Goal: Task Accomplishment & Management: Use online tool/utility

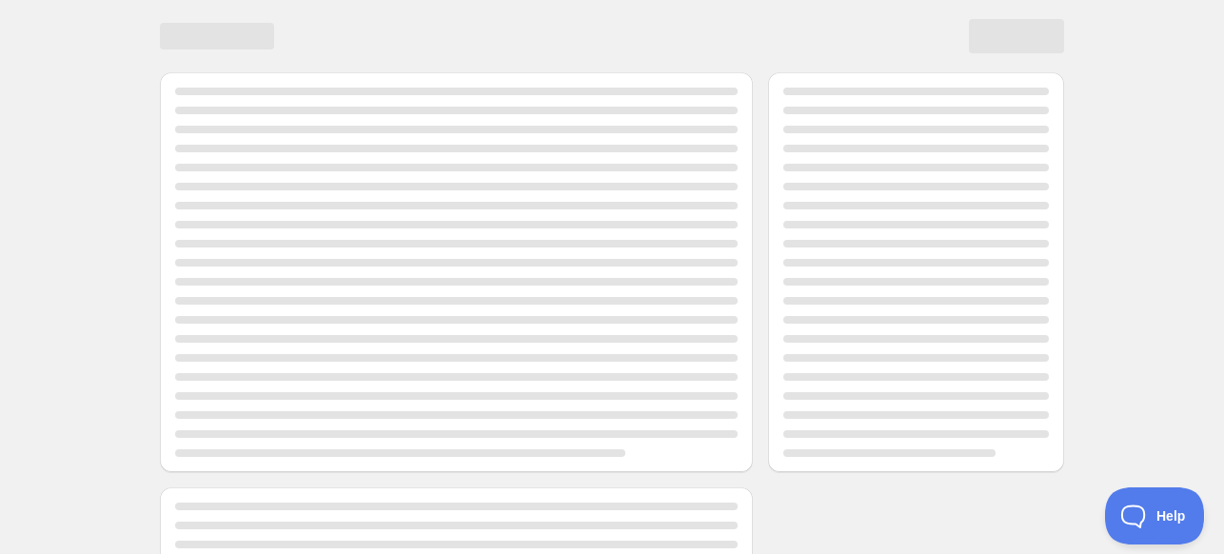
click at [459, 269] on div "Page loading" at bounding box center [456, 272] width 563 height 369
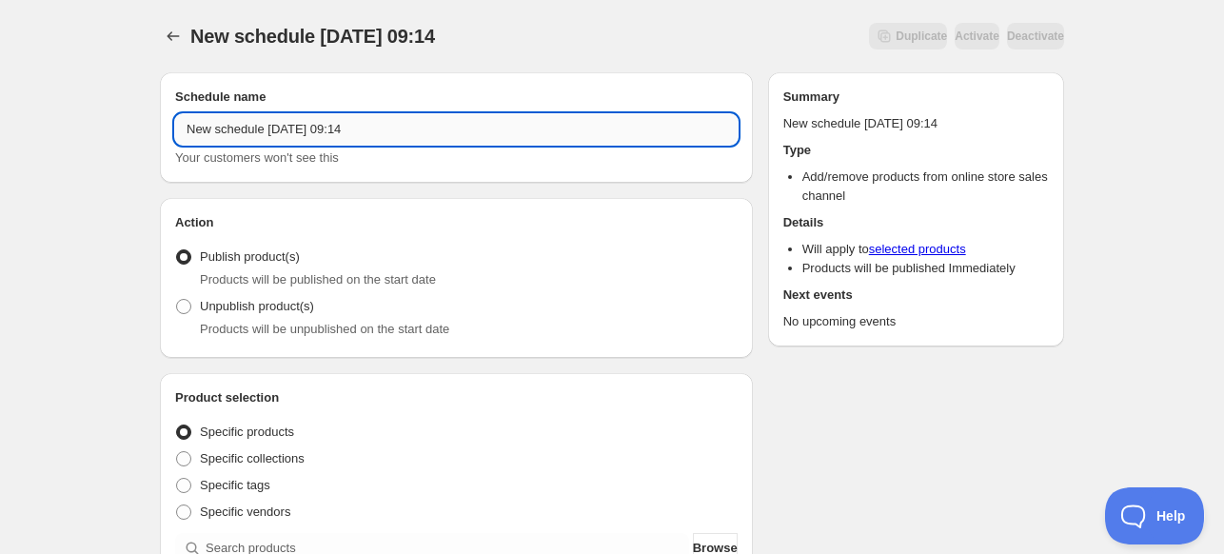
click at [502, 140] on input "New schedule [DATE] 09:14" at bounding box center [456, 129] width 563 height 30
type input "Brosplay Remove OS"
click at [289, 301] on span "Unpublish product(s)" at bounding box center [257, 306] width 114 height 14
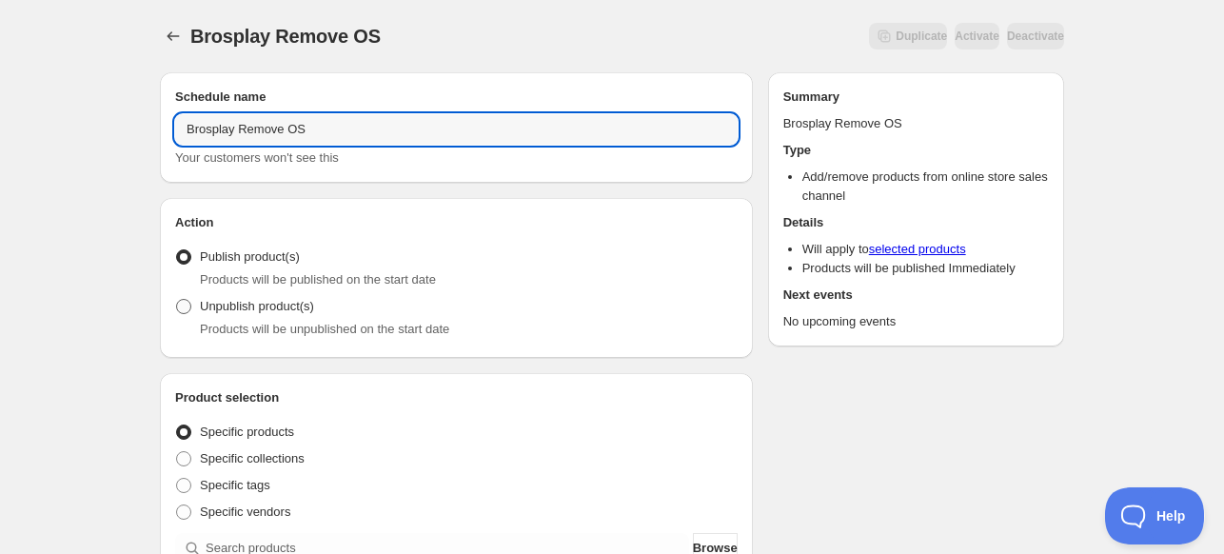
click at [177, 300] on input "Unpublish product(s)" at bounding box center [176, 299] width 1 height 1
radio input "true"
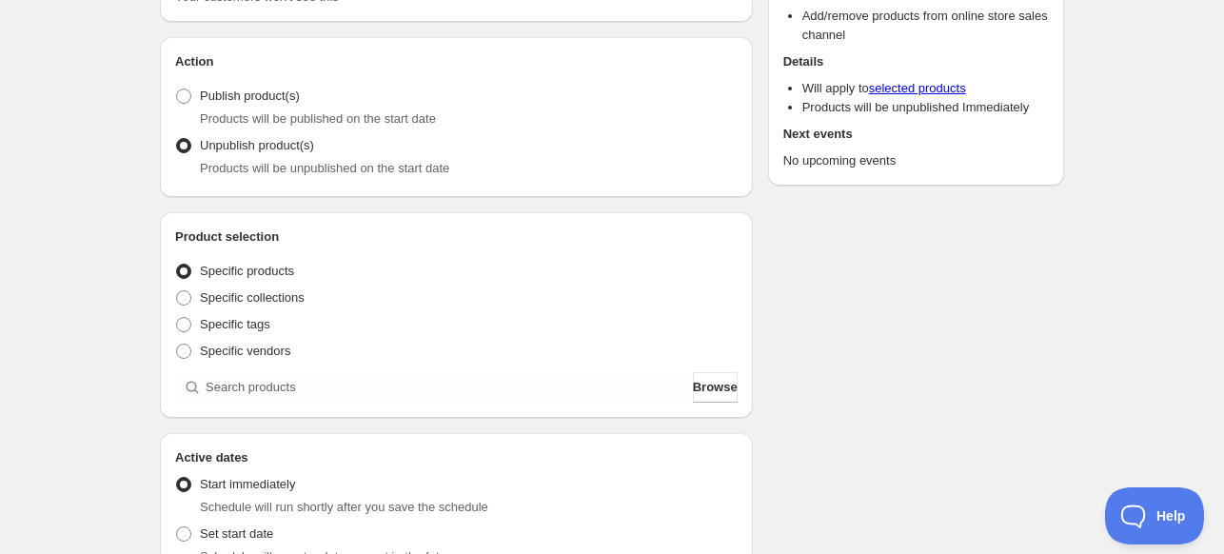
scroll to position [190, 0]
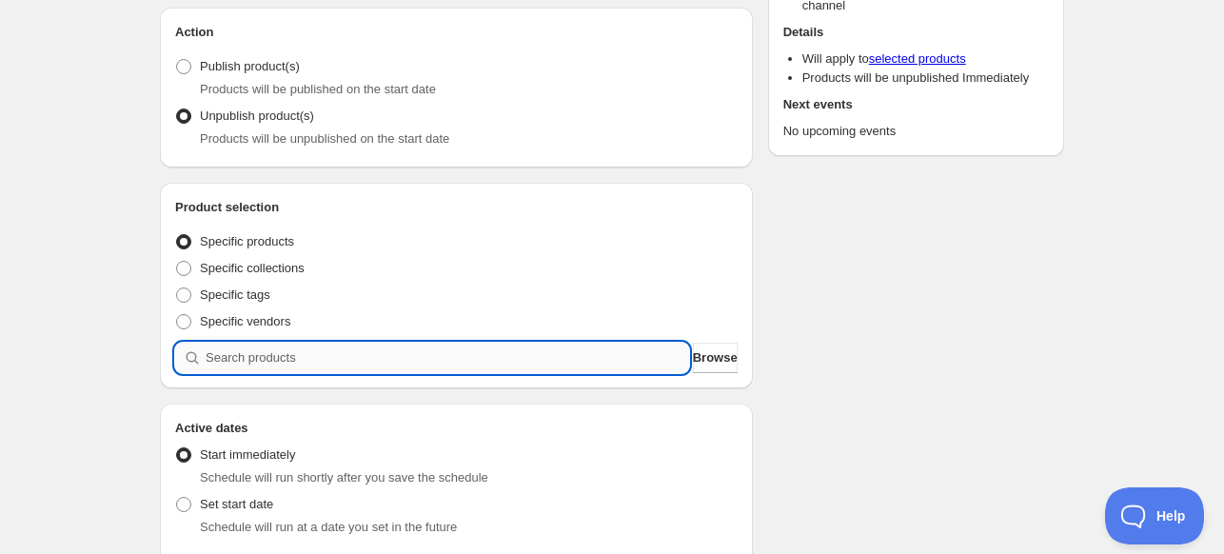
click at [344, 357] on input "search" at bounding box center [448, 358] width 484 height 30
type input "2"
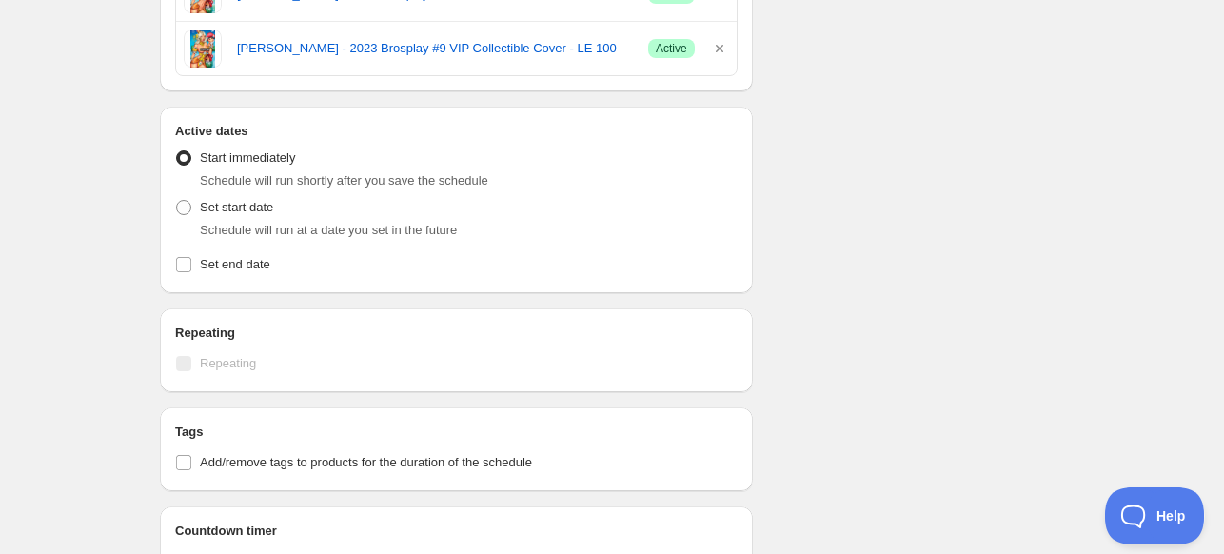
scroll to position [1809, 0]
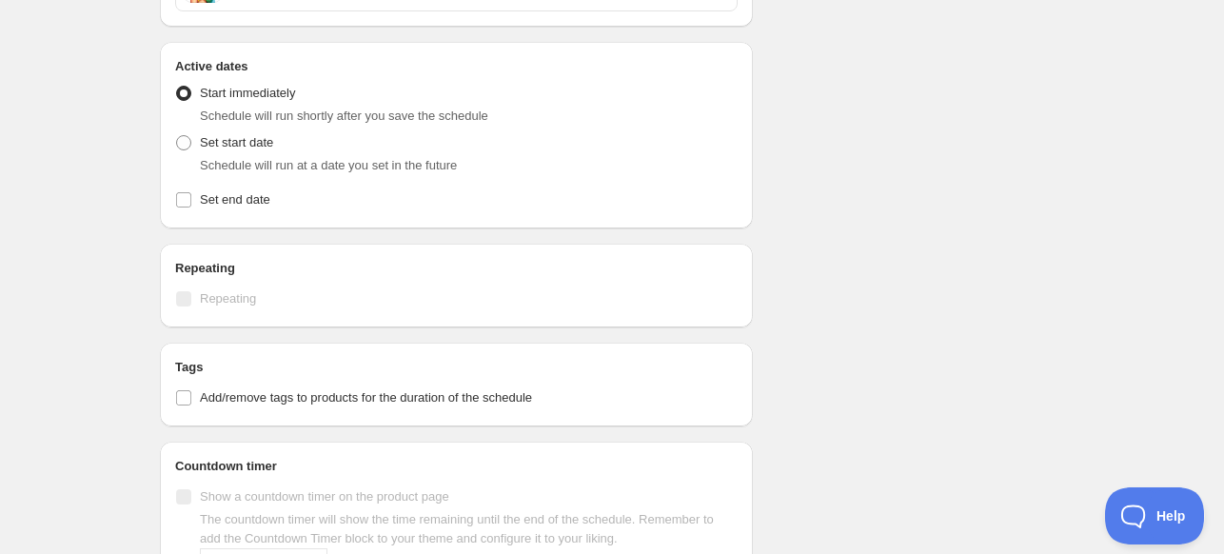
click at [276, 143] on div "Set start date Schedule will run at a date you set in the future" at bounding box center [456, 152] width 563 height 46
click at [255, 144] on span "Set start date" at bounding box center [236, 142] width 73 height 14
click at [177, 136] on input "Set start date" at bounding box center [176, 135] width 1 height 1
radio input "true"
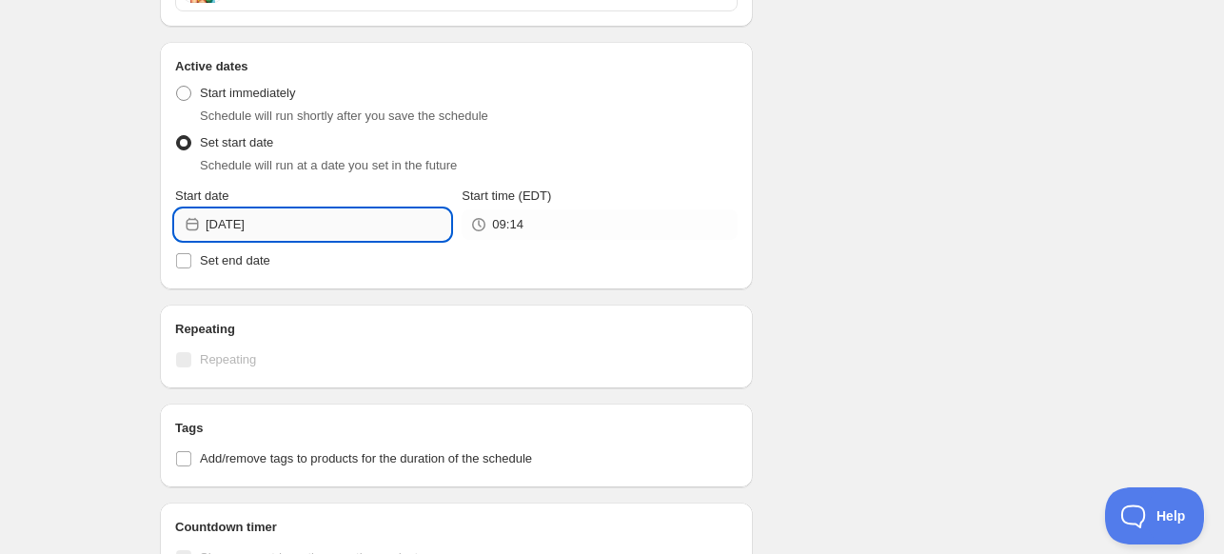
click at [369, 232] on input "[DATE]" at bounding box center [328, 224] width 245 height 30
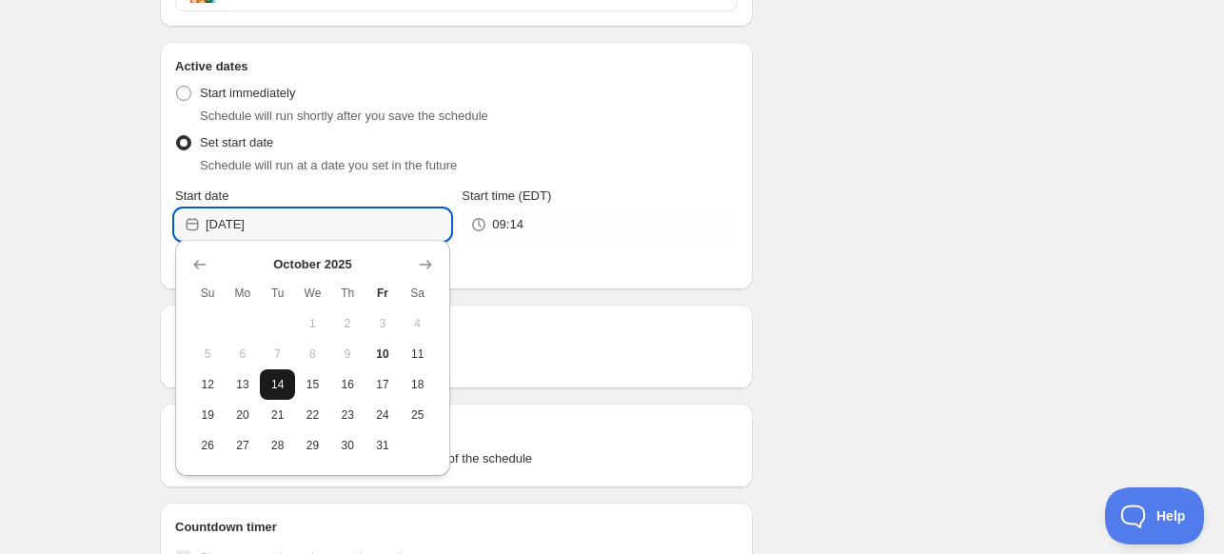
click at [288, 382] on button "14" at bounding box center [277, 384] width 35 height 30
type input "[DATE]"
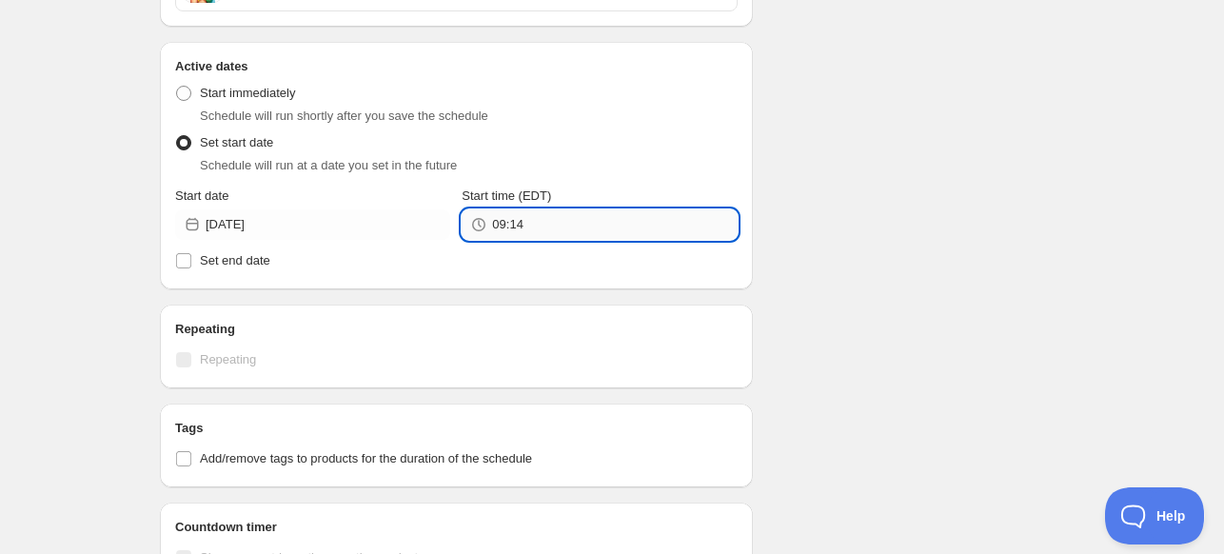
click at [586, 227] on input "09:14" at bounding box center [614, 224] width 245 height 30
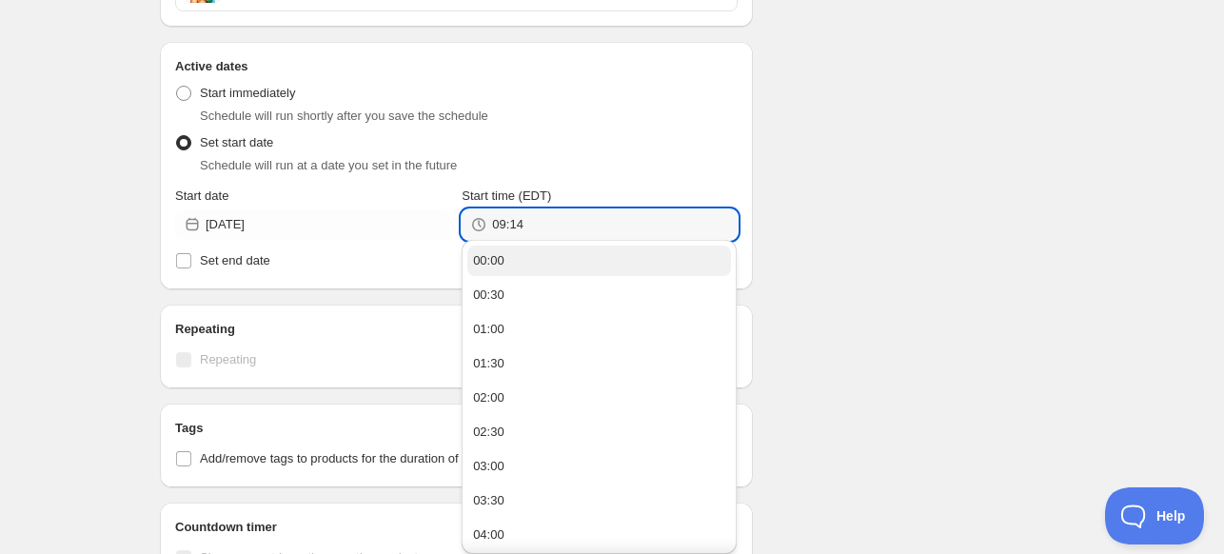
click at [560, 253] on button "00:00" at bounding box center [599, 261] width 264 height 30
type input "00:00"
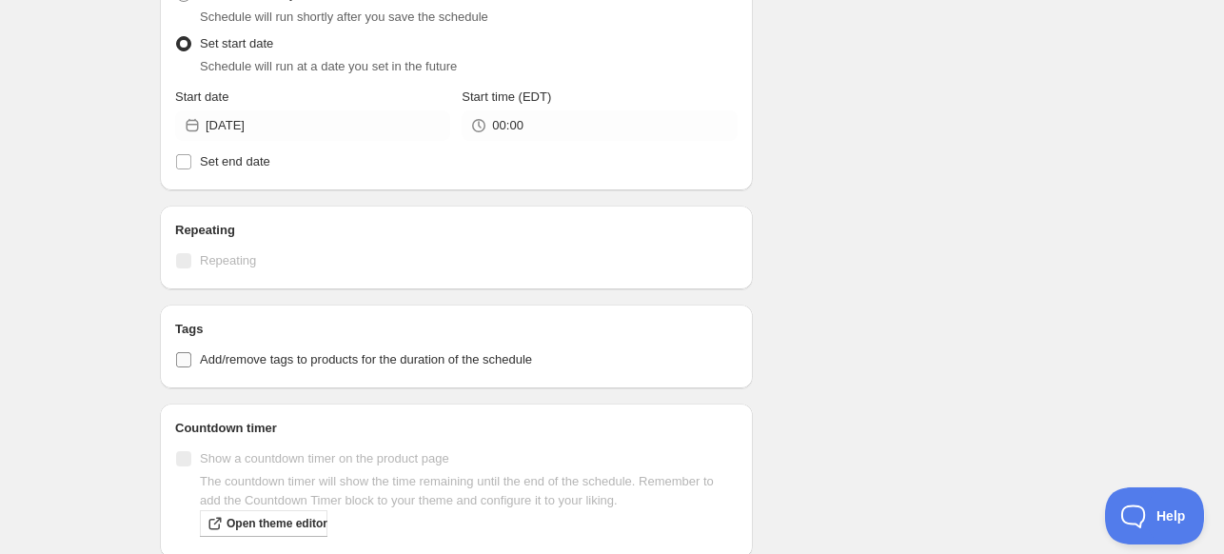
scroll to position [1986, 0]
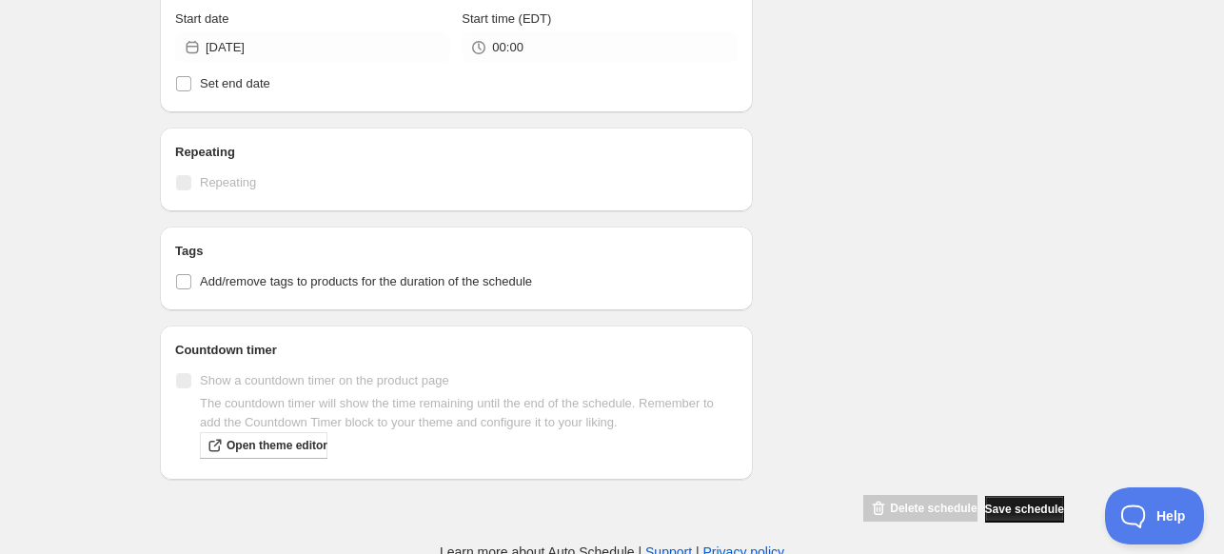
click at [994, 510] on button "Save schedule" at bounding box center [1024, 509] width 79 height 27
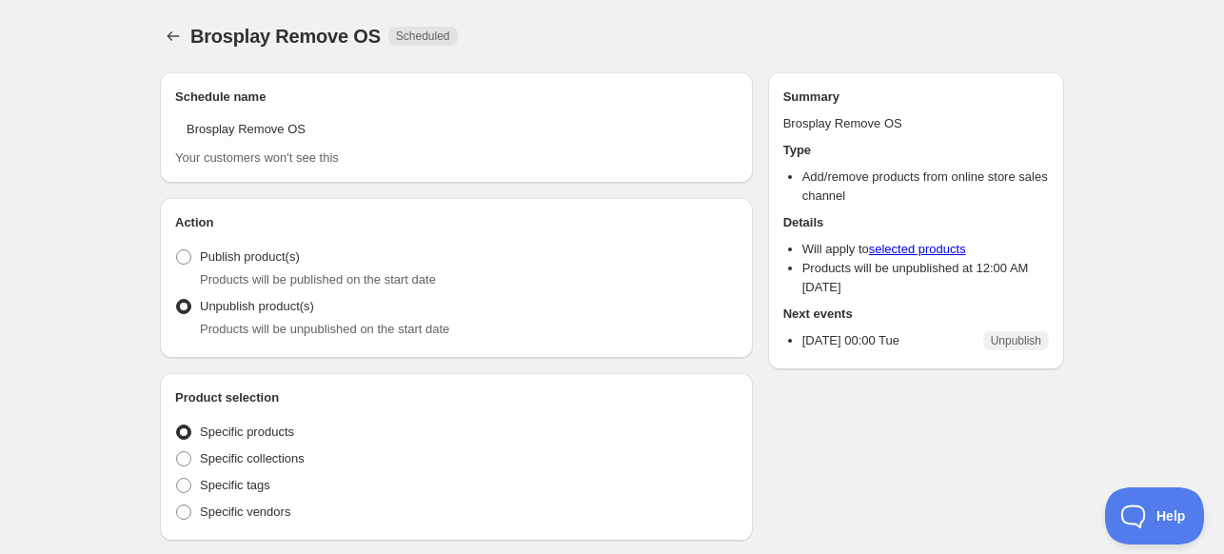
radio input "true"
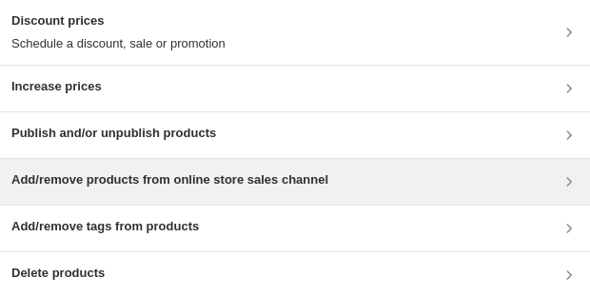
click at [251, 200] on div "Add/remove products from online store sales channel" at bounding box center [295, 182] width 590 height 46
